Goal: Task Accomplishment & Management: Use online tool/utility

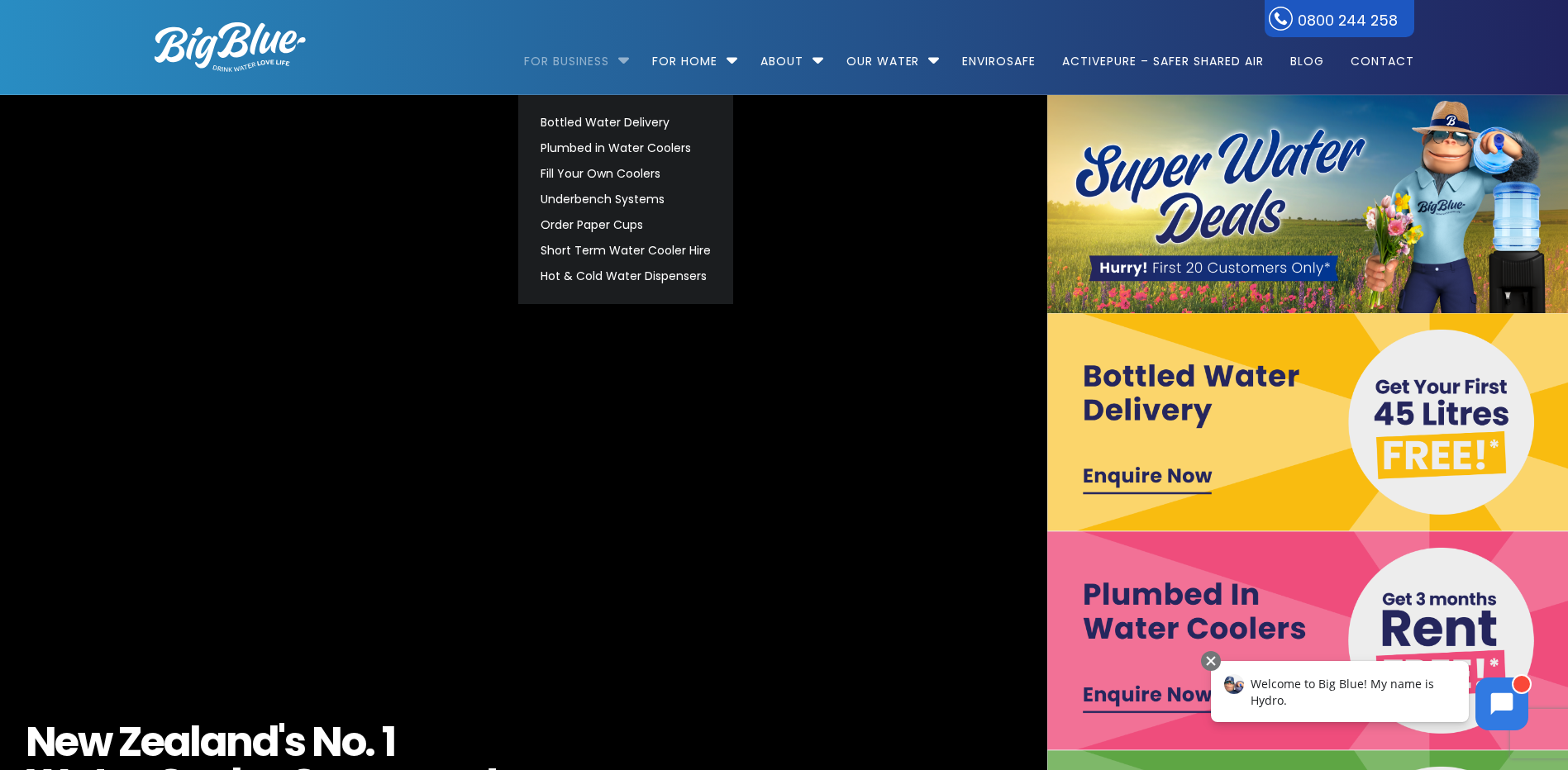
click at [604, 65] on link "For Business" at bounding box center [572, 53] width 97 height 107
click at [558, 128] on link "Bottled Water Delivery" at bounding box center [625, 122] width 185 height 26
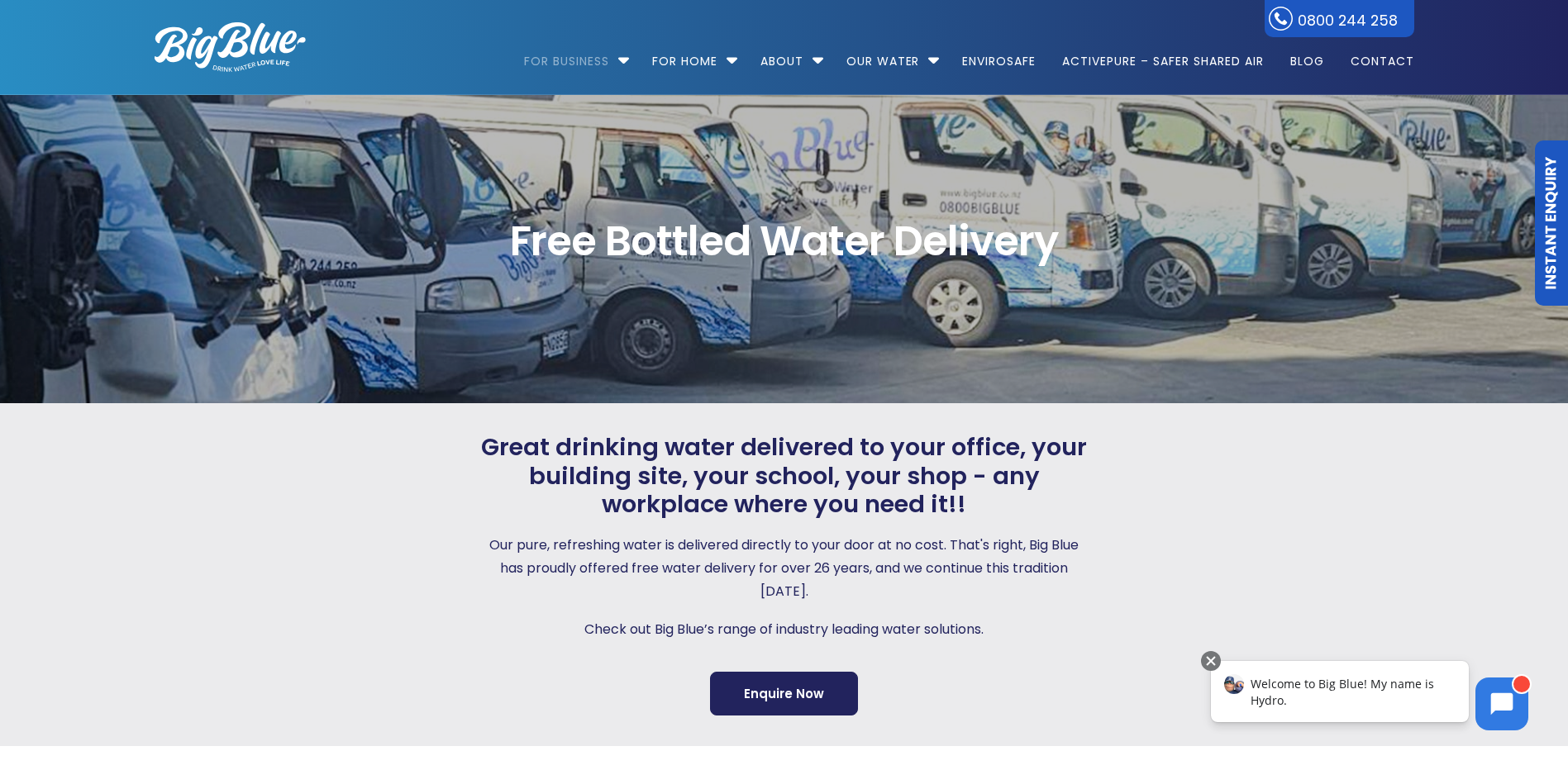
click at [218, 41] on img at bounding box center [230, 47] width 152 height 49
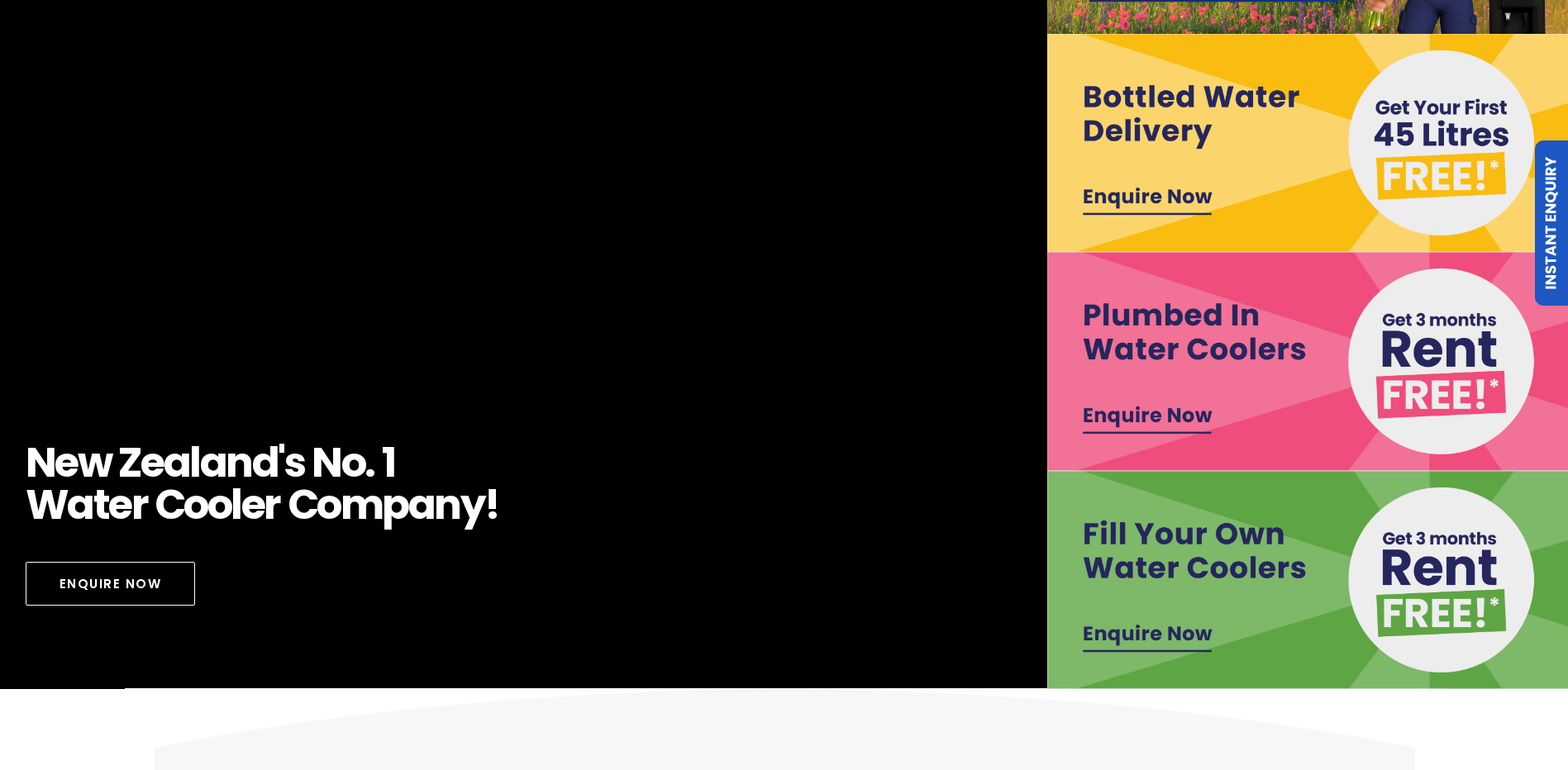
scroll to position [248, 0]
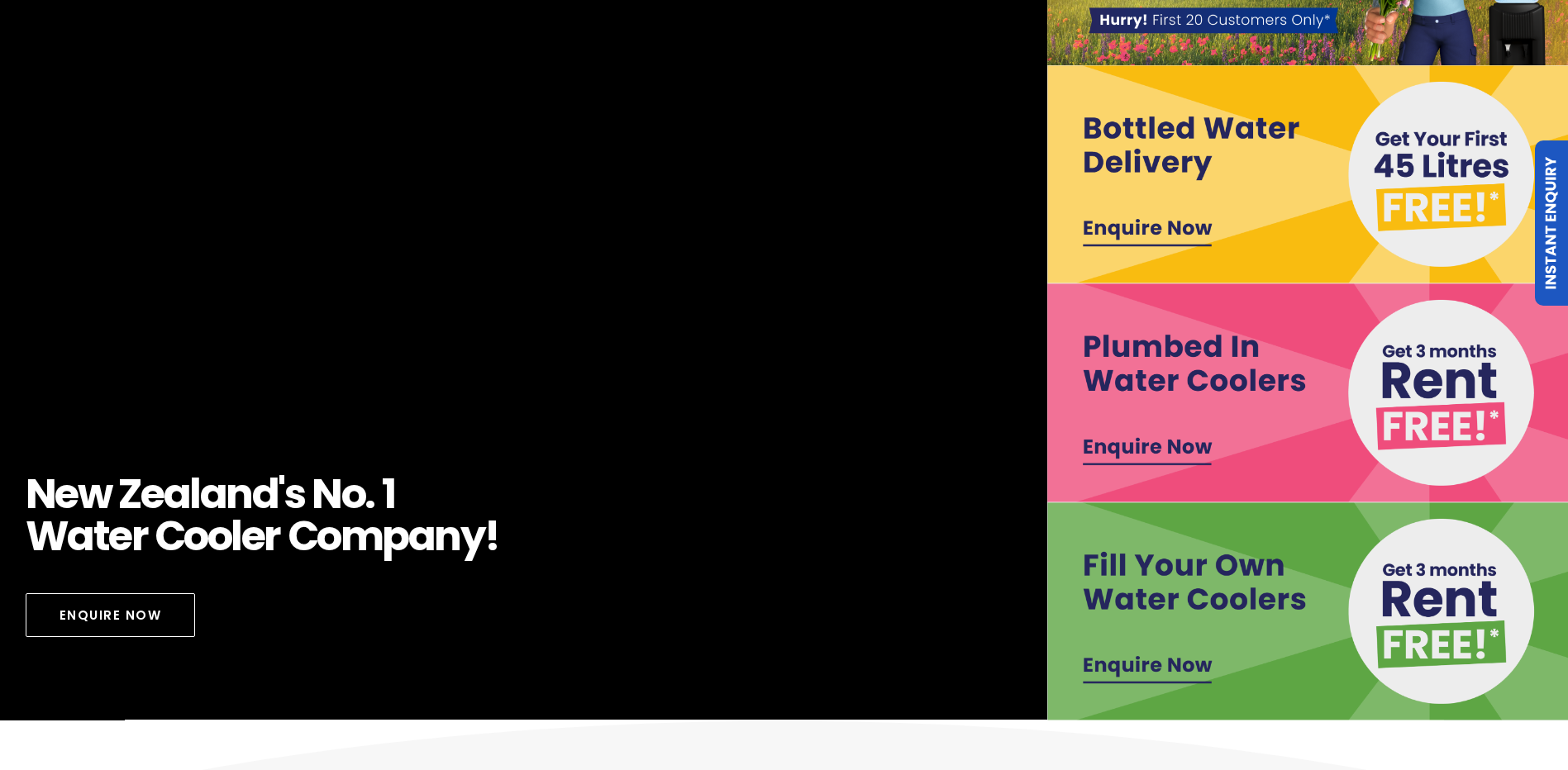
click at [1556, 201] on link "Instant Enquiry" at bounding box center [1551, 223] width 33 height 166
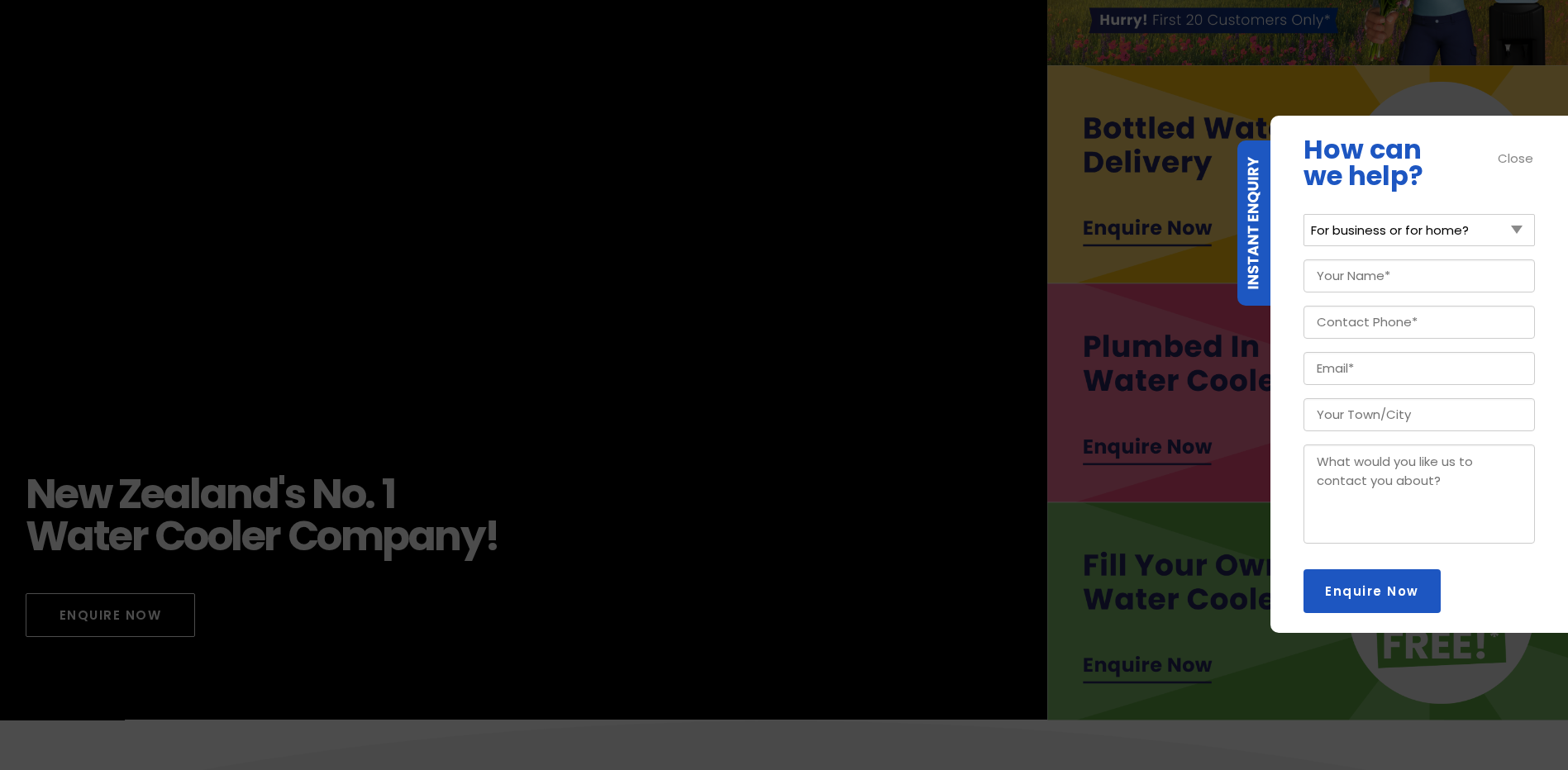
click at [1534, 154] on div "Close" at bounding box center [1516, 158] width 37 height 19
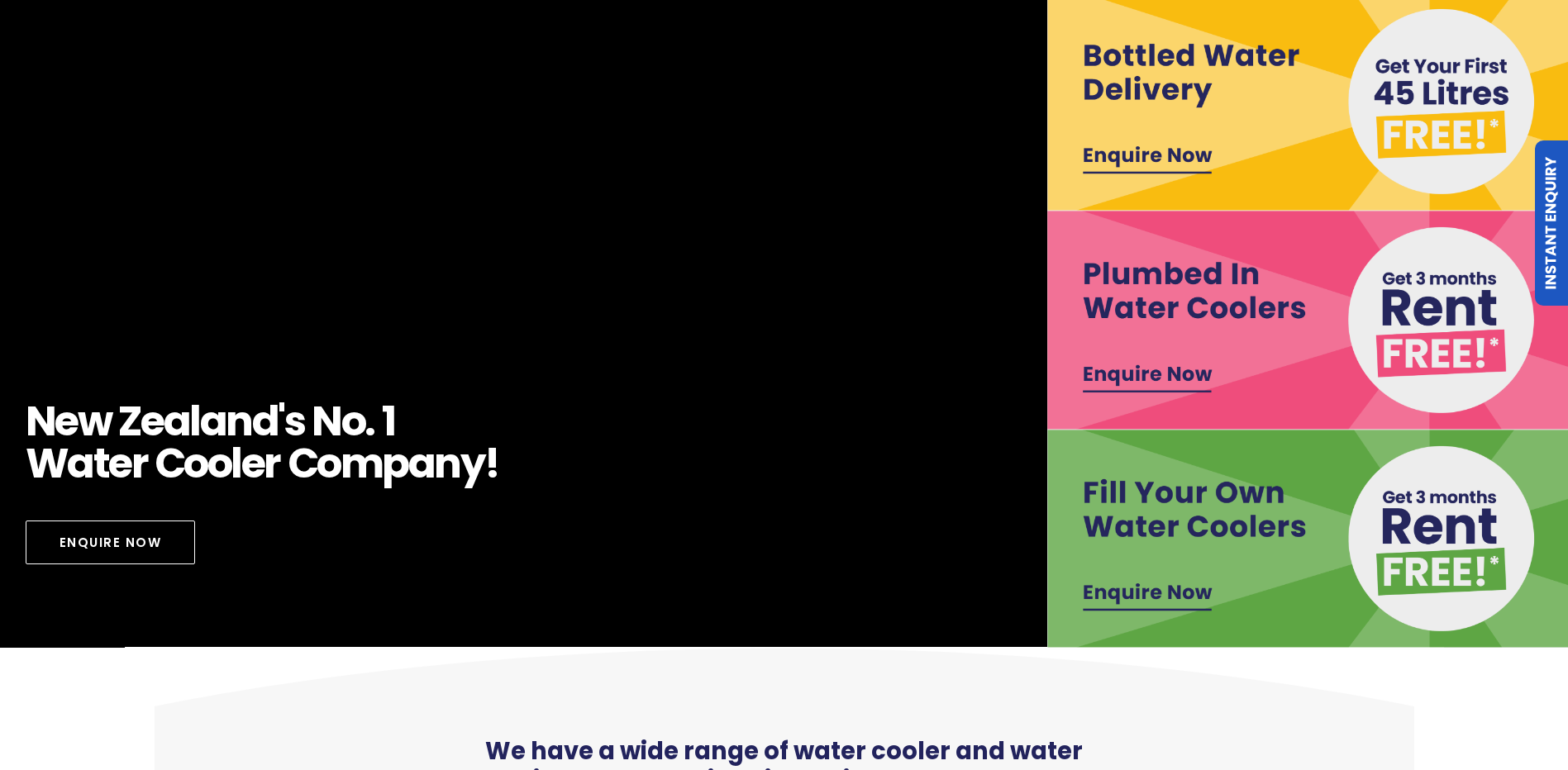
scroll to position [331, 0]
